Goal: Task Accomplishment & Management: Manage account settings

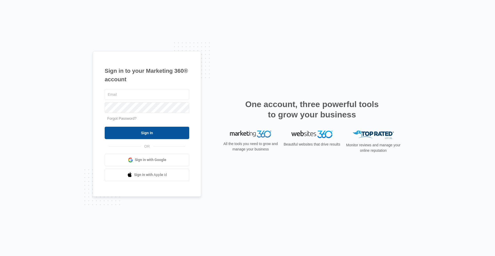
type input "[PERSON_NAME][EMAIL_ADDRESS][PERSON_NAME][DOMAIN_NAME]"
click at [162, 134] on input "Sign In" at bounding box center [147, 133] width 85 height 12
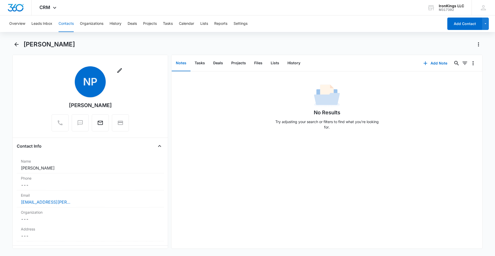
click at [64, 28] on button "Contacts" at bounding box center [66, 23] width 15 height 17
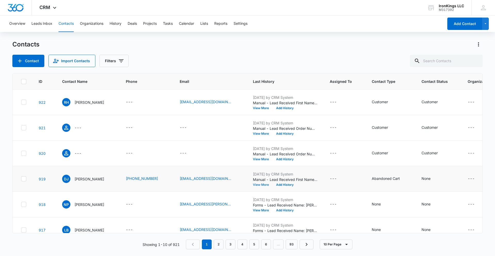
click at [264, 185] on button "View More" at bounding box center [263, 184] width 20 height 3
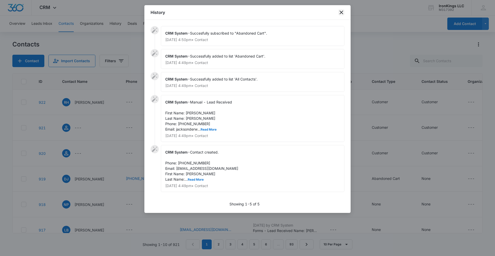
click at [340, 12] on icon "close" at bounding box center [342, 13] width 4 height 4
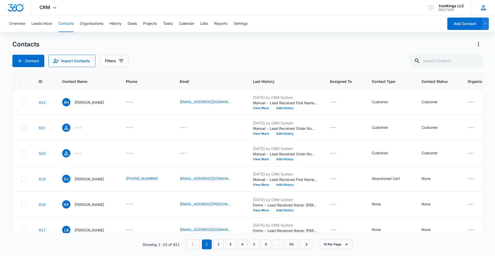
click at [486, 6] on icon at bounding box center [484, 8] width 8 height 8
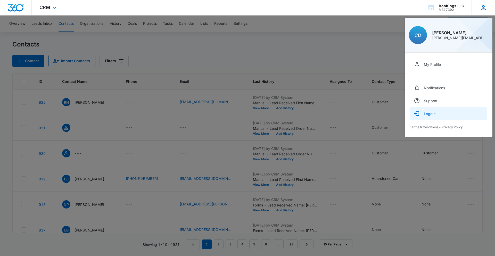
click at [424, 116] on button "Logout" at bounding box center [448, 113] width 77 height 13
